Goal: Check status: Check status

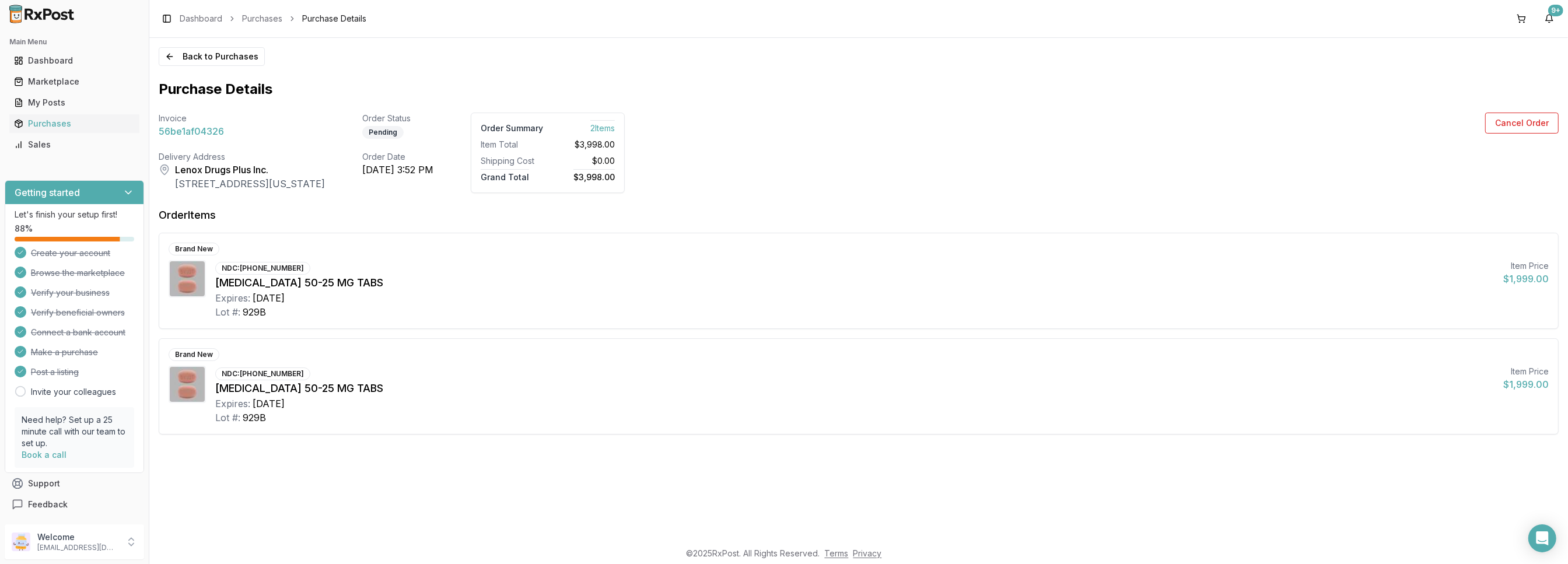
click at [398, 131] on div "Pending" at bounding box center [383, 132] width 42 height 13
click at [424, 182] on div "Order Date [DATE] 3:52 PM" at bounding box center [397, 173] width 71 height 43
click at [474, 180] on div "Invoice 56be1af04326 Order Status Pending Order Summary 2 Item s Item Total $3,…" at bounding box center [391, 152] width 466 height 81
click at [48, 124] on div "Purchases" at bounding box center [74, 123] width 120 height 12
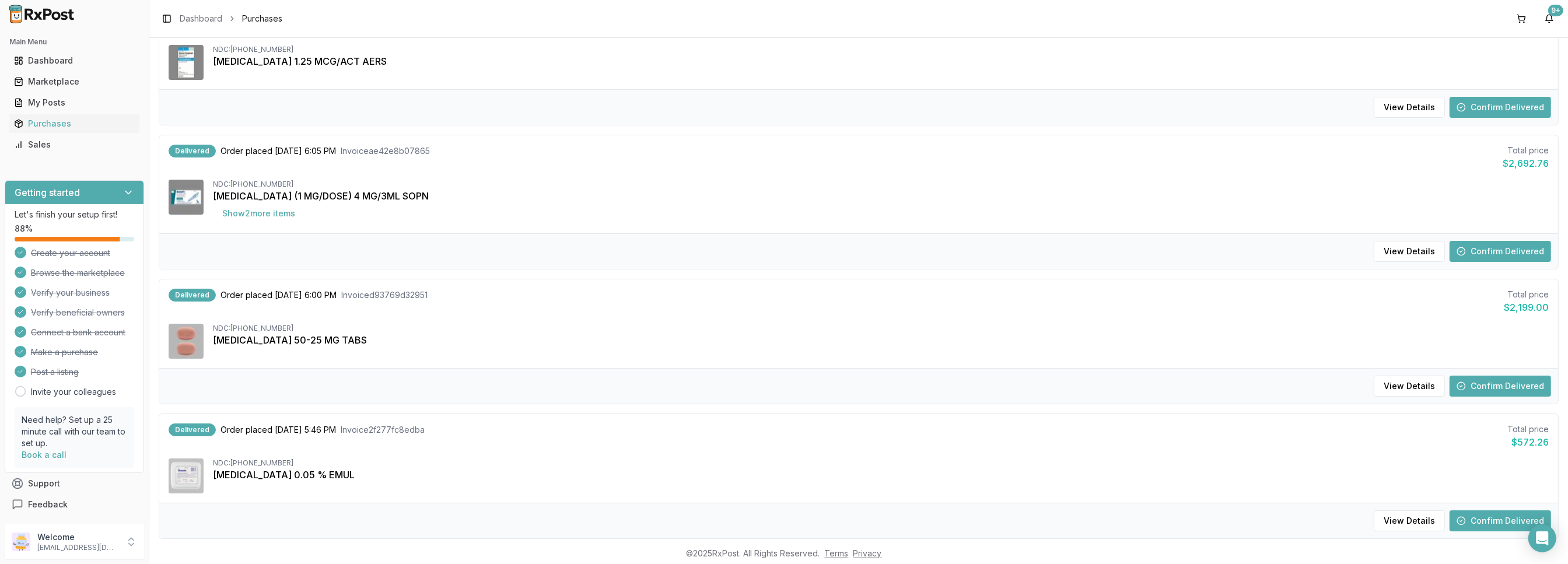
scroll to position [312, 0]
click at [384, 181] on div "NDC: [PHONE_NUMBER]" at bounding box center [881, 185] width 1336 height 10
click at [279, 215] on button "Show 2 more item s" at bounding box center [258, 215] width 91 height 21
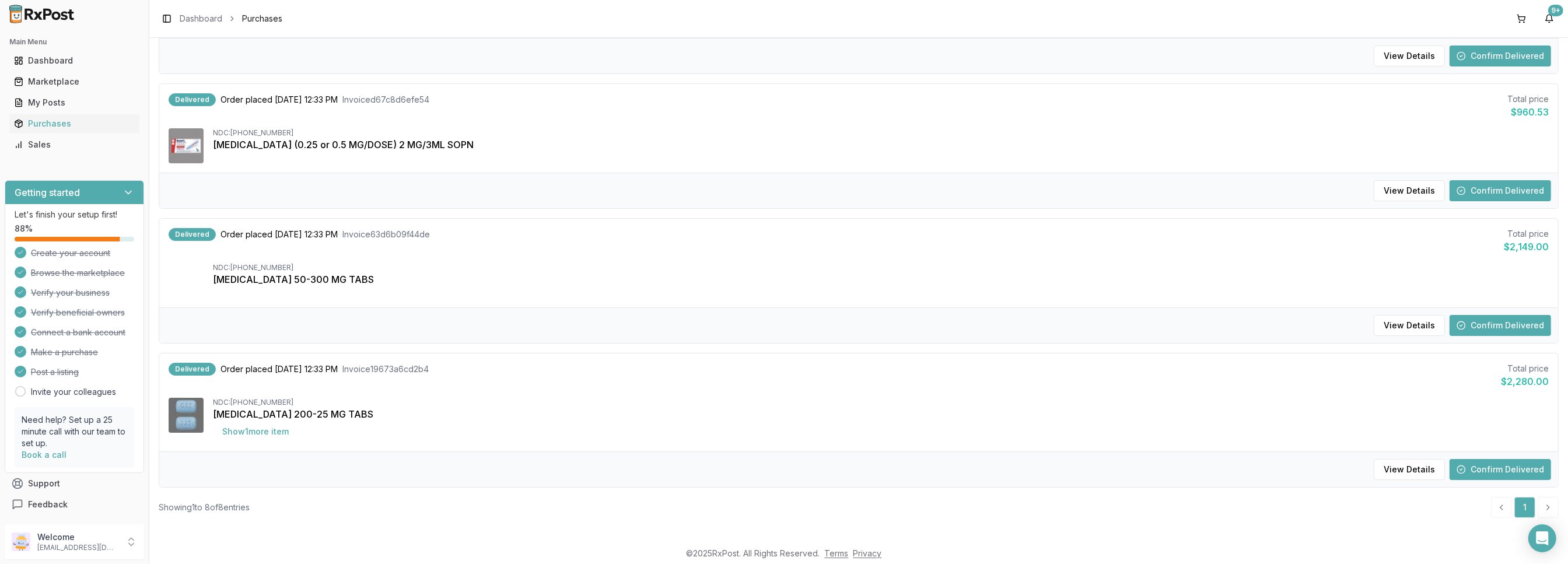
scroll to position [779, 0]
click at [246, 433] on button "Show 1 more item" at bounding box center [255, 430] width 85 height 21
click at [257, 433] on button "Show 1 more item" at bounding box center [255, 430] width 85 height 21
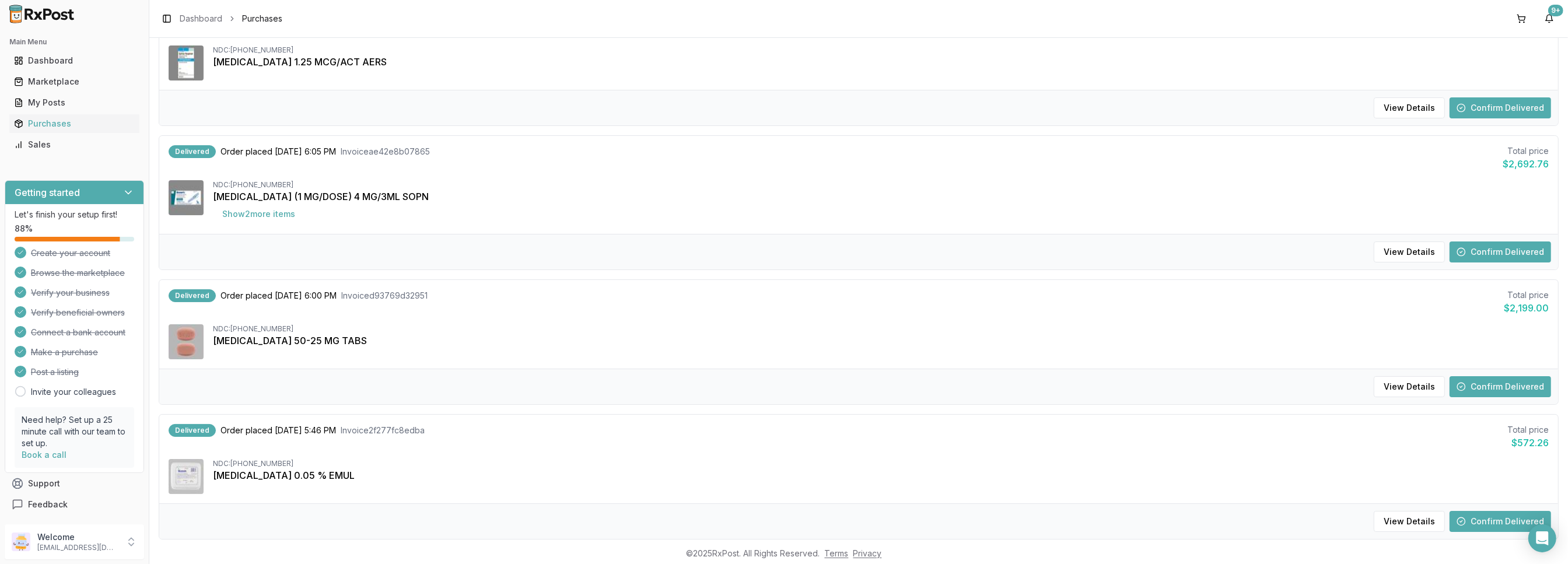
scroll to position [0, 0]
